Goal: Transaction & Acquisition: Subscribe to service/newsletter

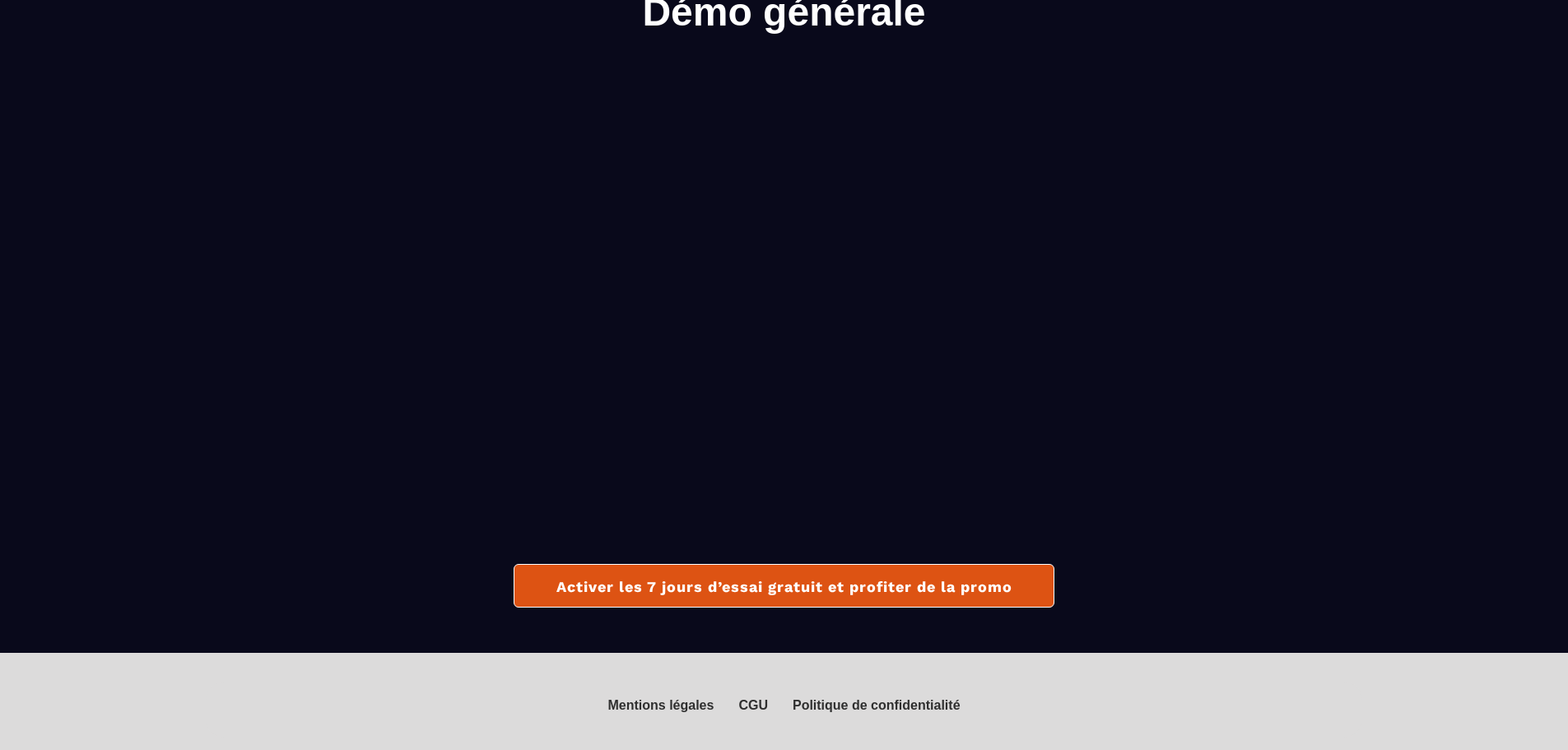
scroll to position [86, 0]
click at [902, 566] on button "Activer les 7 jours d’essai gratuit et profiter de la promo" at bounding box center [784, 586] width 540 height 43
click at [870, 573] on button "Activer les 7 jours d’essai gratuit et profiter de la promo" at bounding box center [784, 586] width 540 height 43
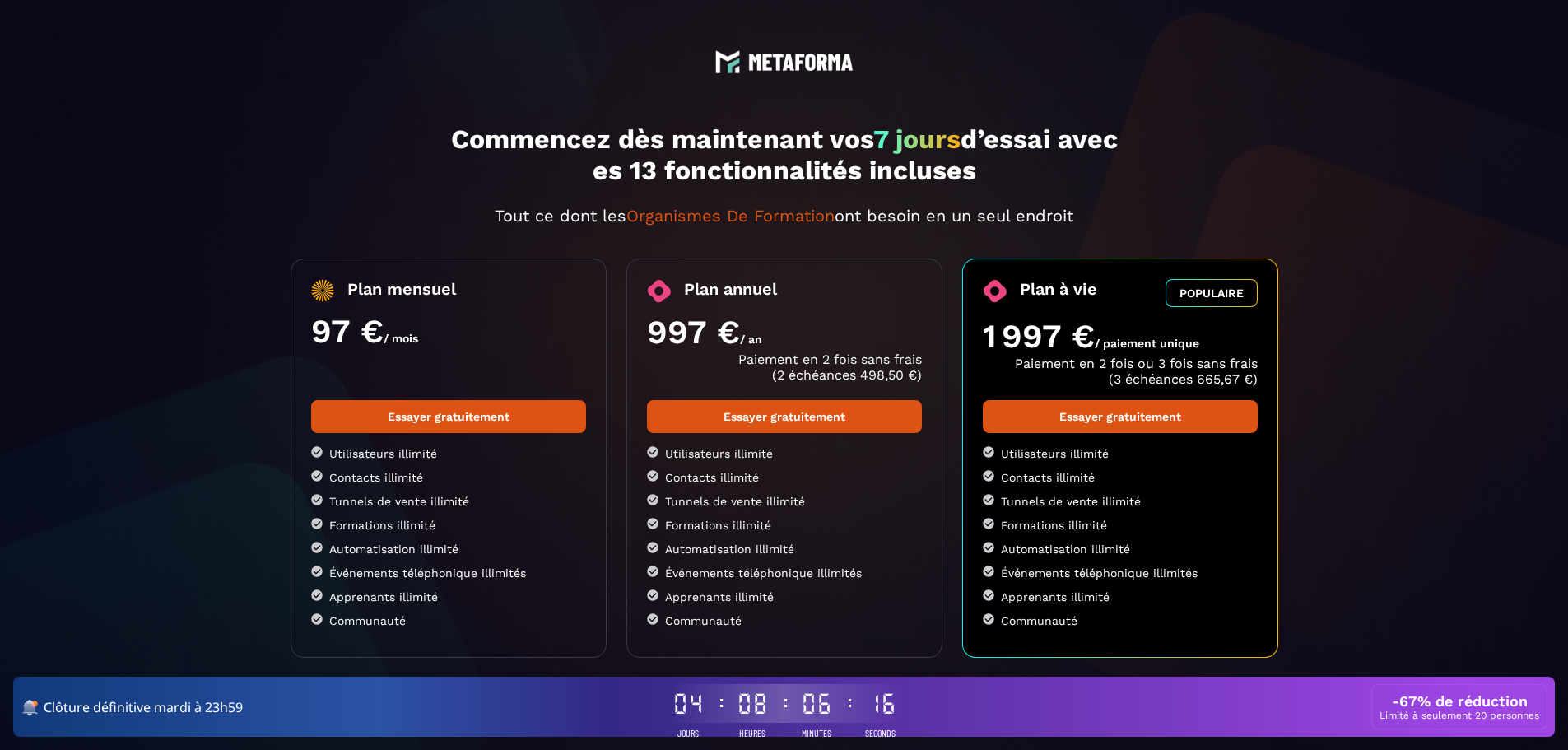
click at [806, 58] on img at bounding box center [800, 61] width 106 height 17
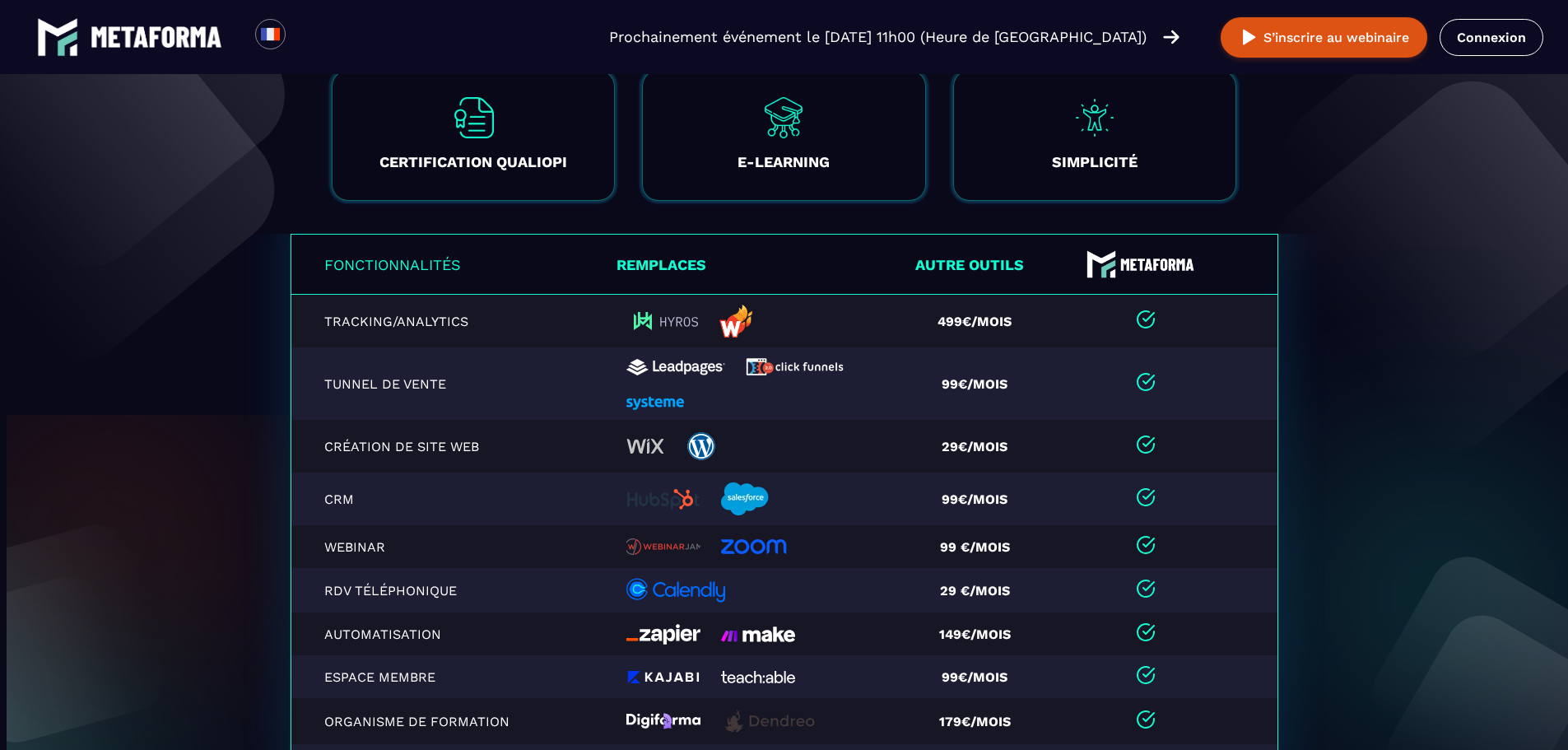
scroll to position [3319, 0]
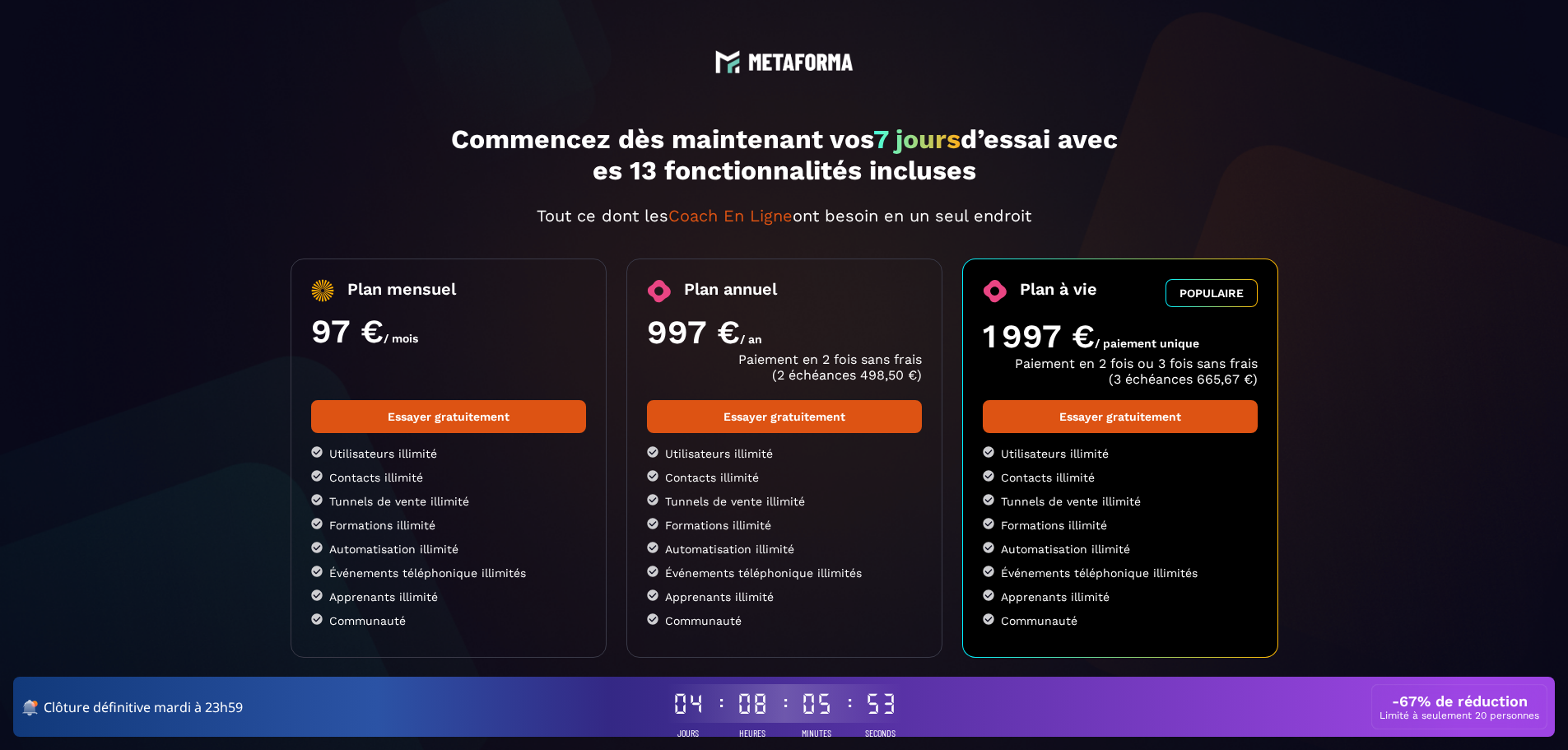
drag, startPoint x: 155, startPoint y: 78, endPoint x: 1314, endPoint y: 645, distance: 1290.3
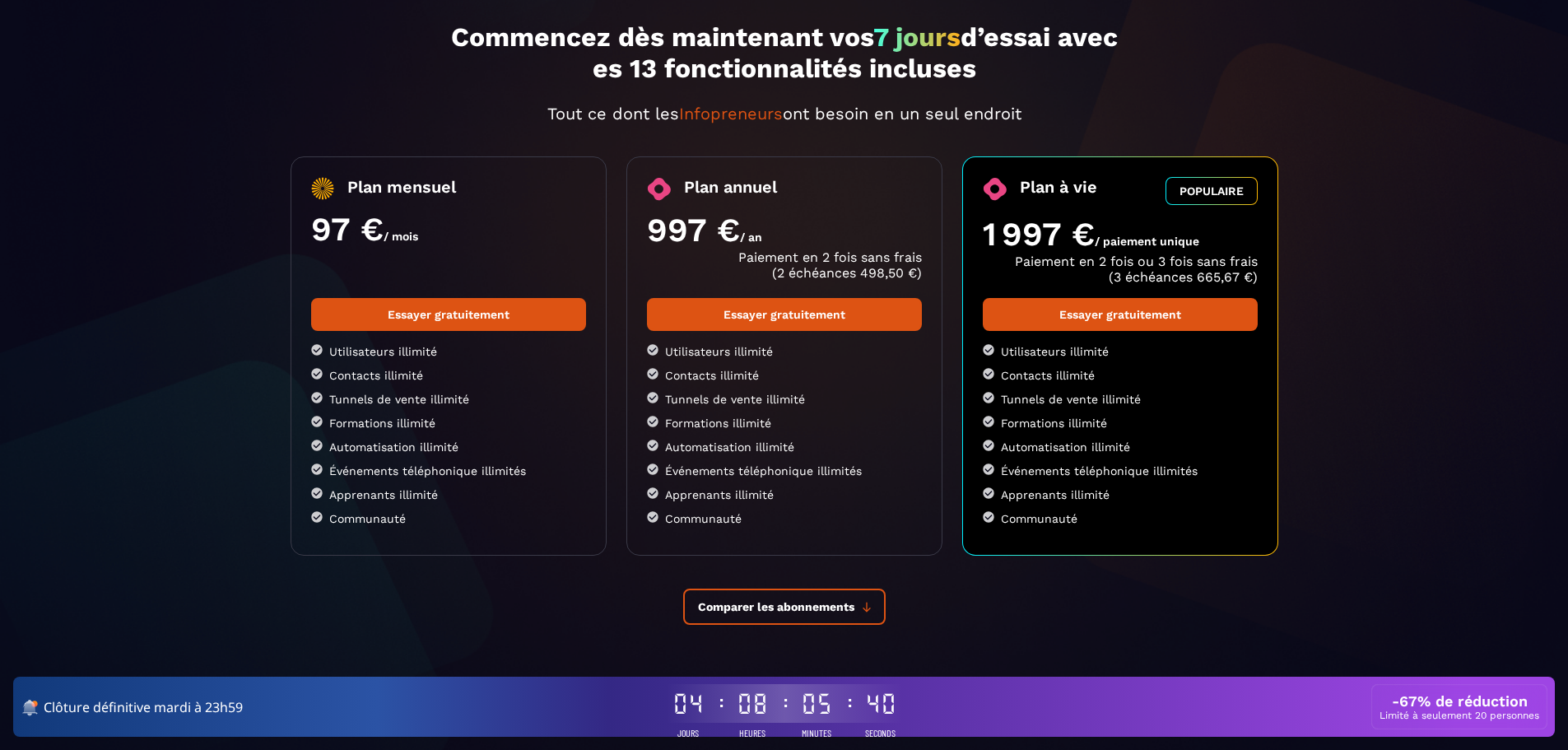
scroll to position [109, 0]
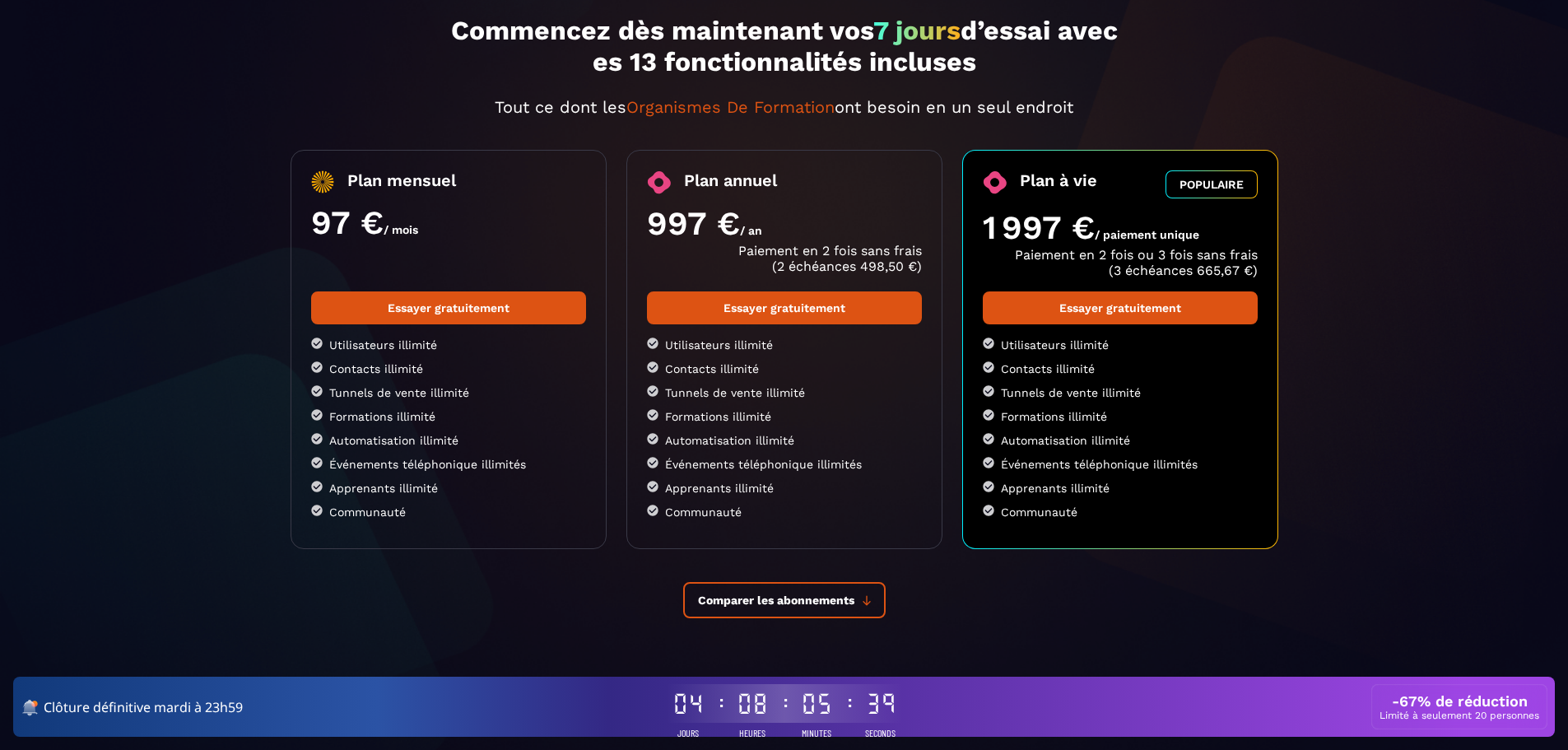
click at [431, 373] on li "Contacts illimité" at bounding box center [449, 369] width 275 height 14
drag, startPoint x: 1457, startPoint y: 708, endPoint x: 1448, endPoint y: 702, distance: 10.8
click at [1457, 708] on h3 "-67% de réduction" at bounding box center [1459, 701] width 135 height 17
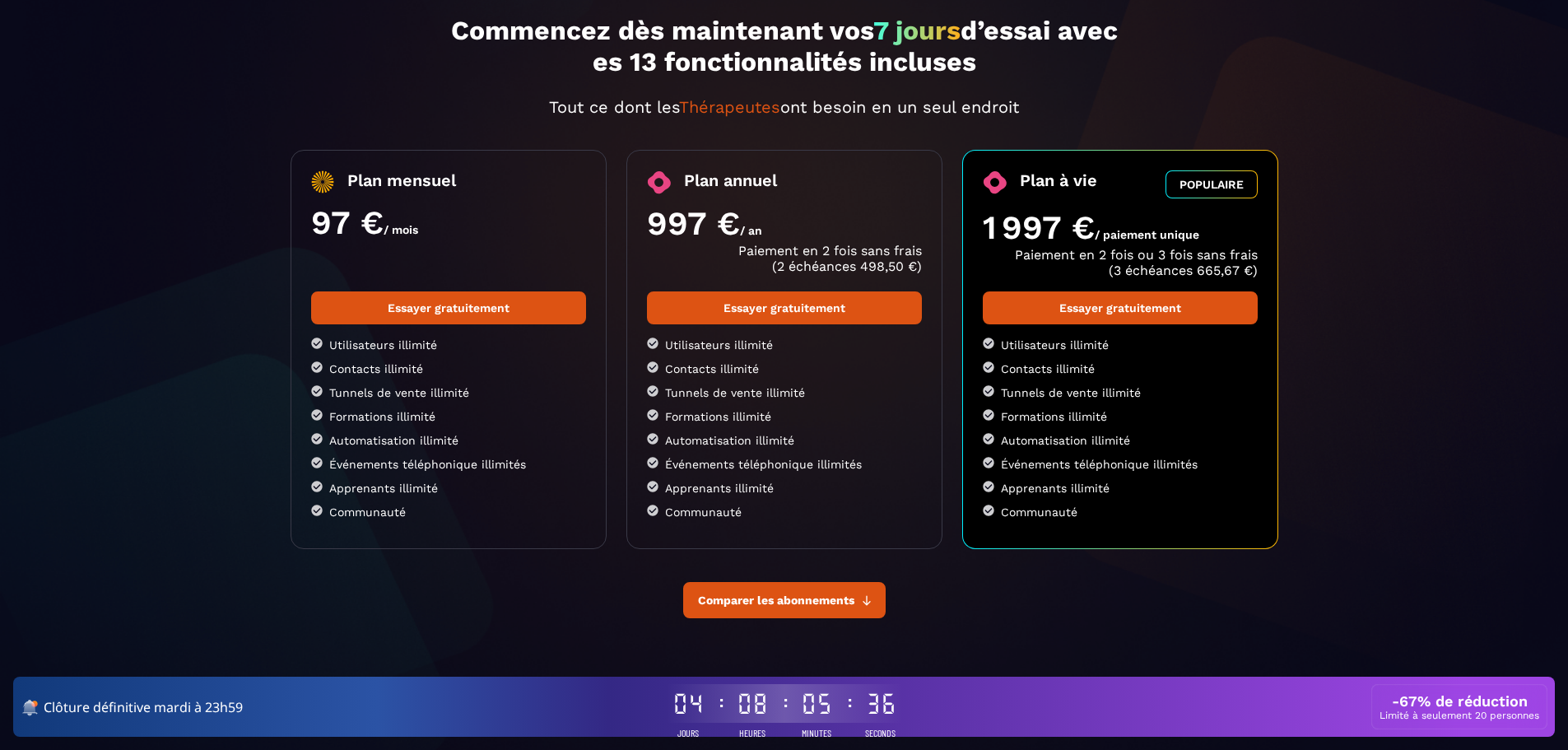
click at [816, 589] on button "Comparer les abonnements" at bounding box center [784, 600] width 203 height 37
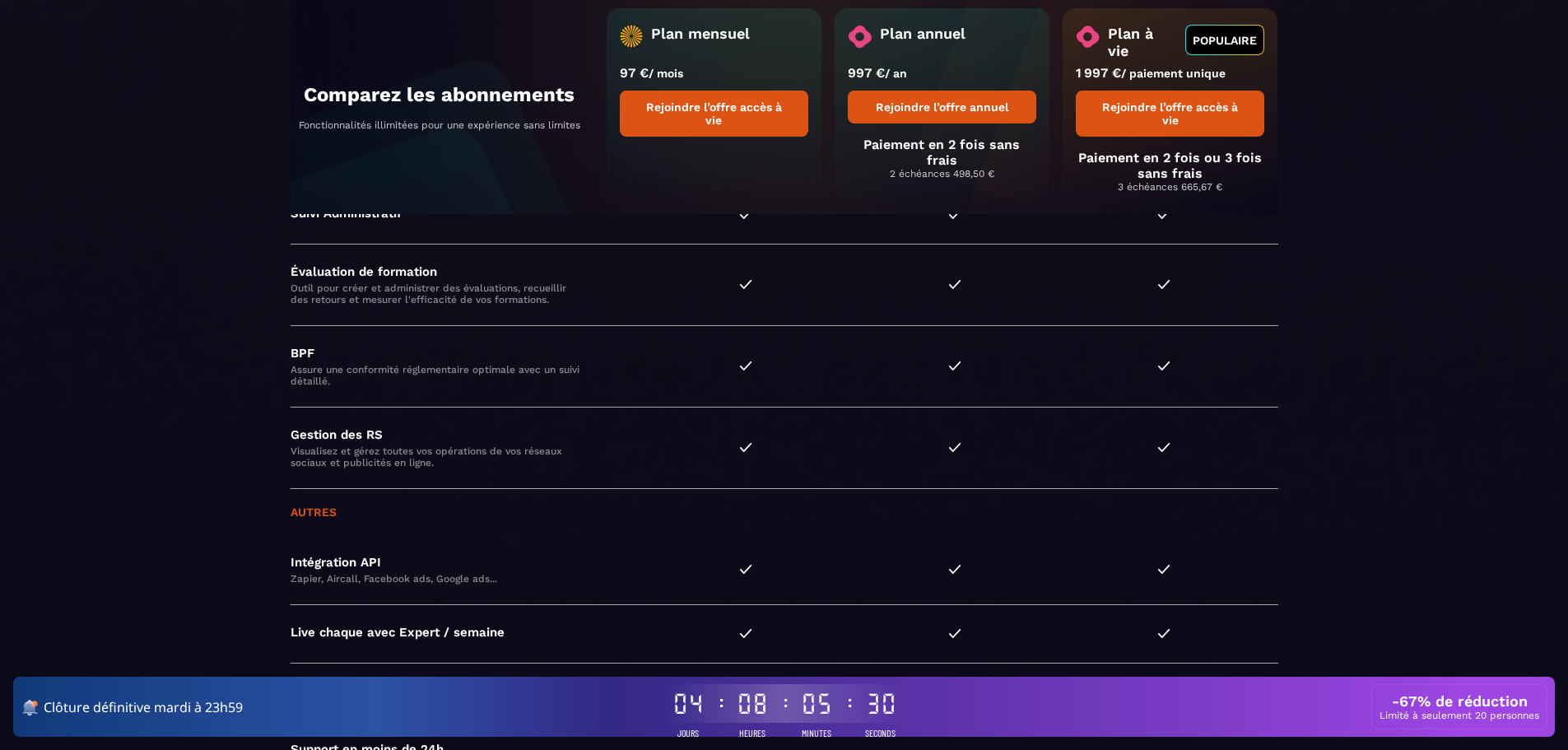
scroll to position [4144, 0]
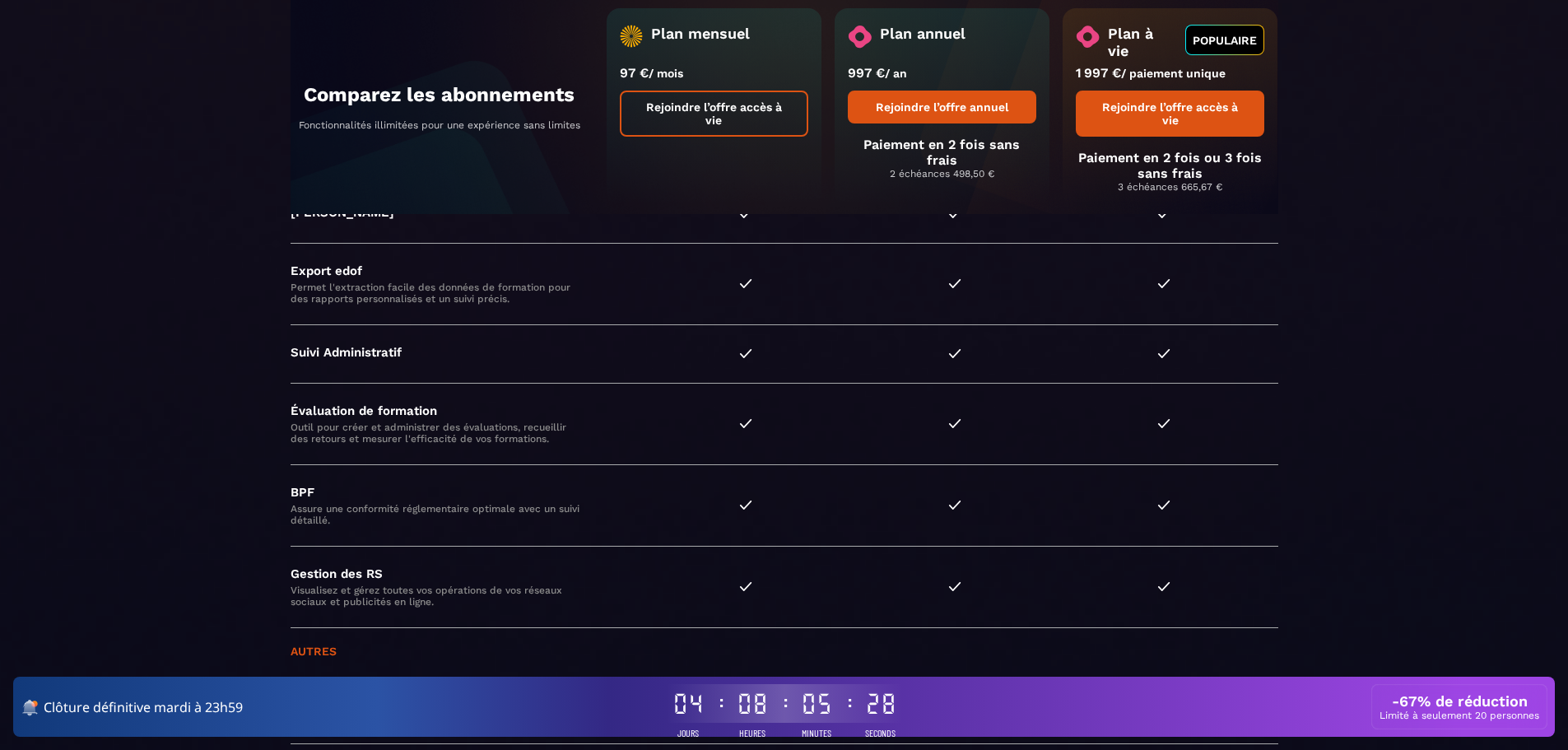
click at [737, 101] on link "Rejoindre l’offre accès à vie" at bounding box center [713, 114] width 189 height 46
